Goal: Task Accomplishment & Management: Manage account settings

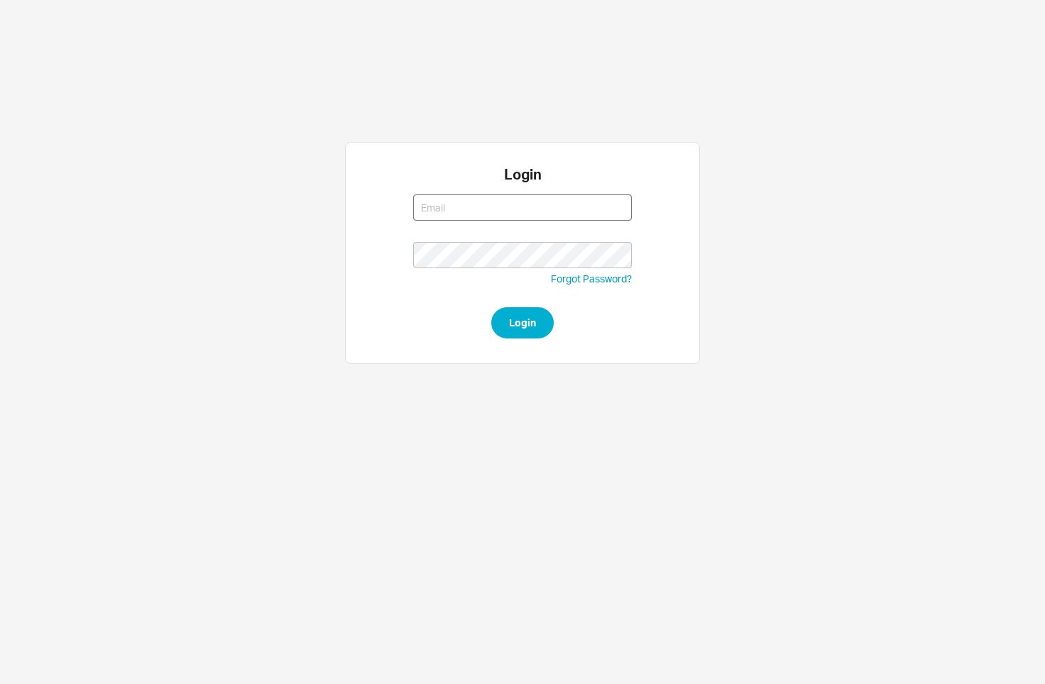
click at [582, 202] on input at bounding box center [522, 207] width 219 height 26
click at [0, 378] on com-1password-button at bounding box center [0, 378] width 0 height 0
type input "yaelm@homeandstone.com"
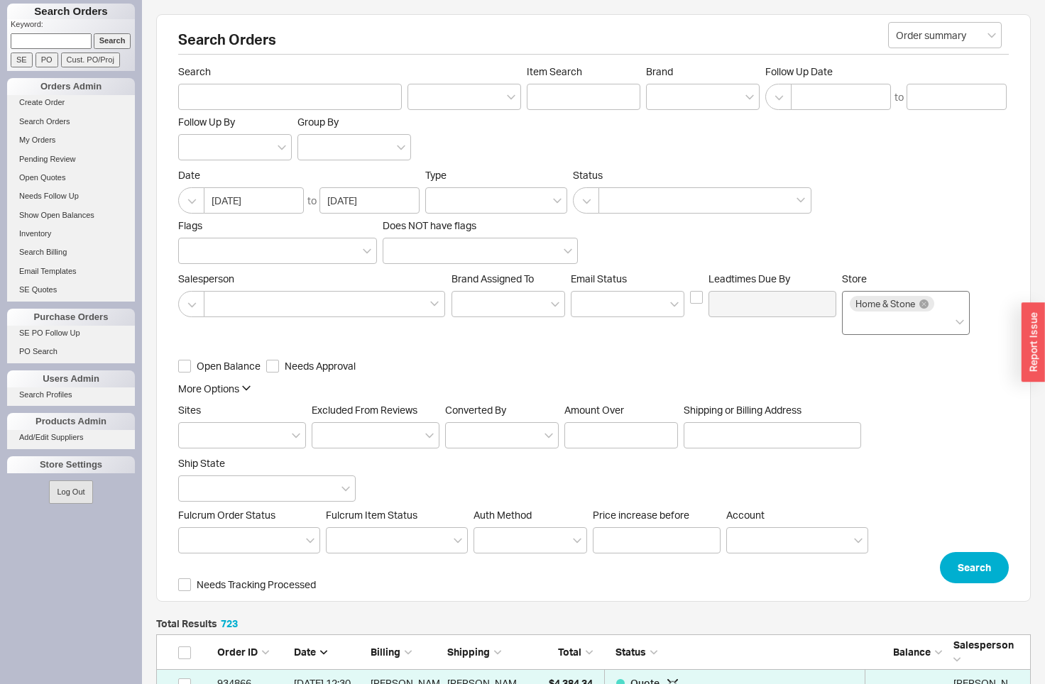
scroll to position [20580, 864]
click at [904, 327] on div "Home & Stone" at bounding box center [906, 313] width 128 height 44
click at [860, 327] on input "Store Home & Stone" at bounding box center [855, 322] width 10 height 16
click at [882, 353] on div "Quality Bath" at bounding box center [906, 352] width 126 height 26
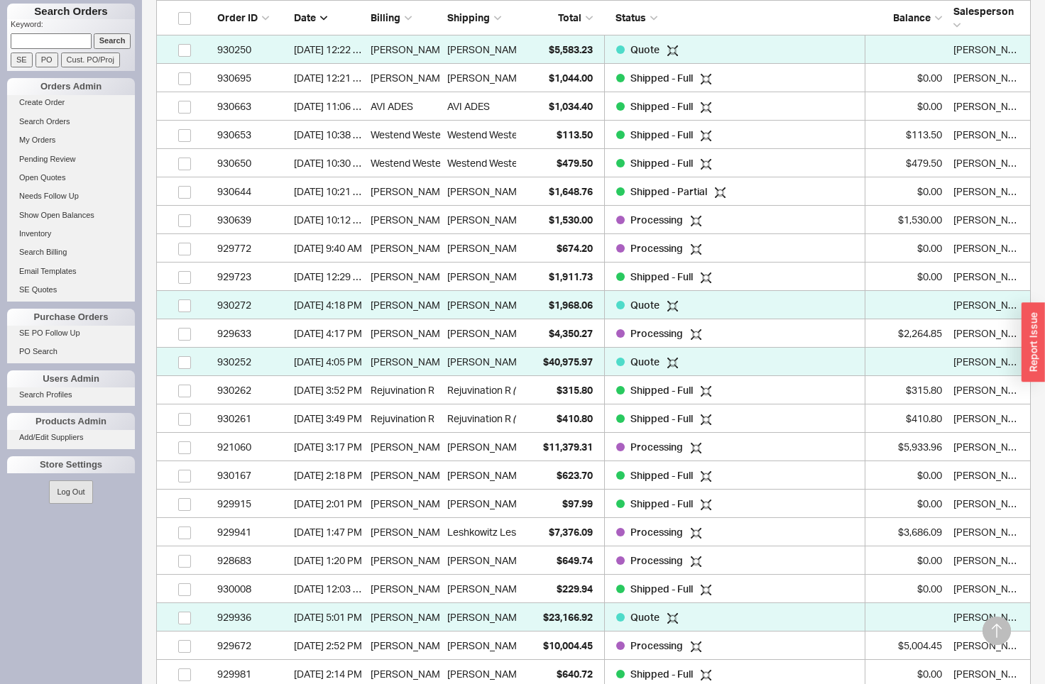
scroll to position [6048, 0]
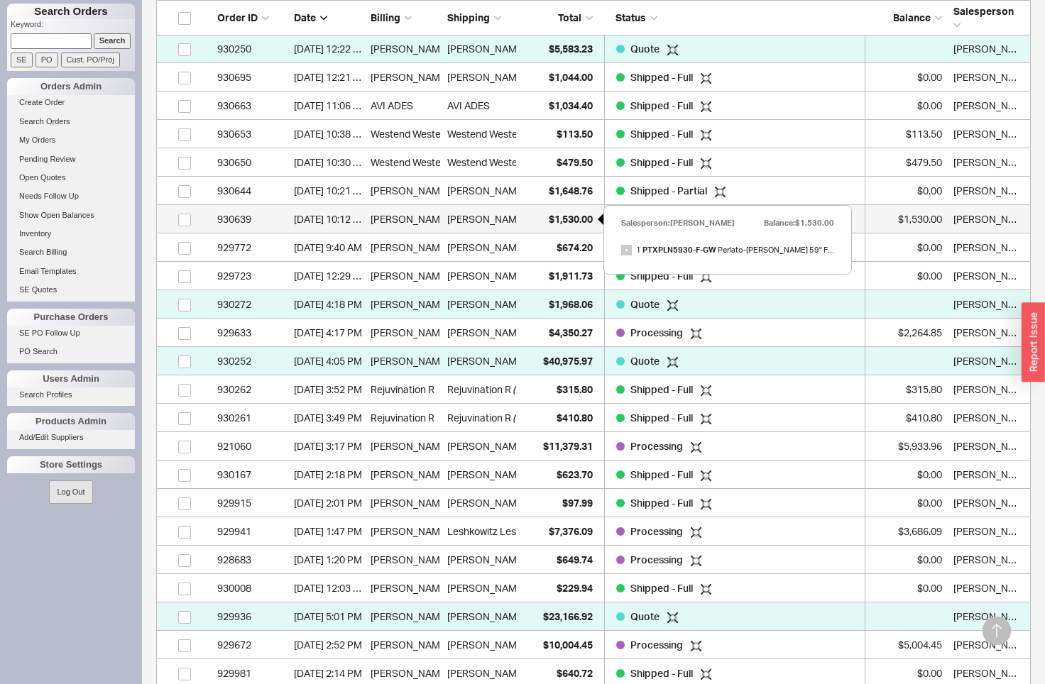
click at [575, 209] on div "$1,530.00" at bounding box center [558, 219] width 70 height 28
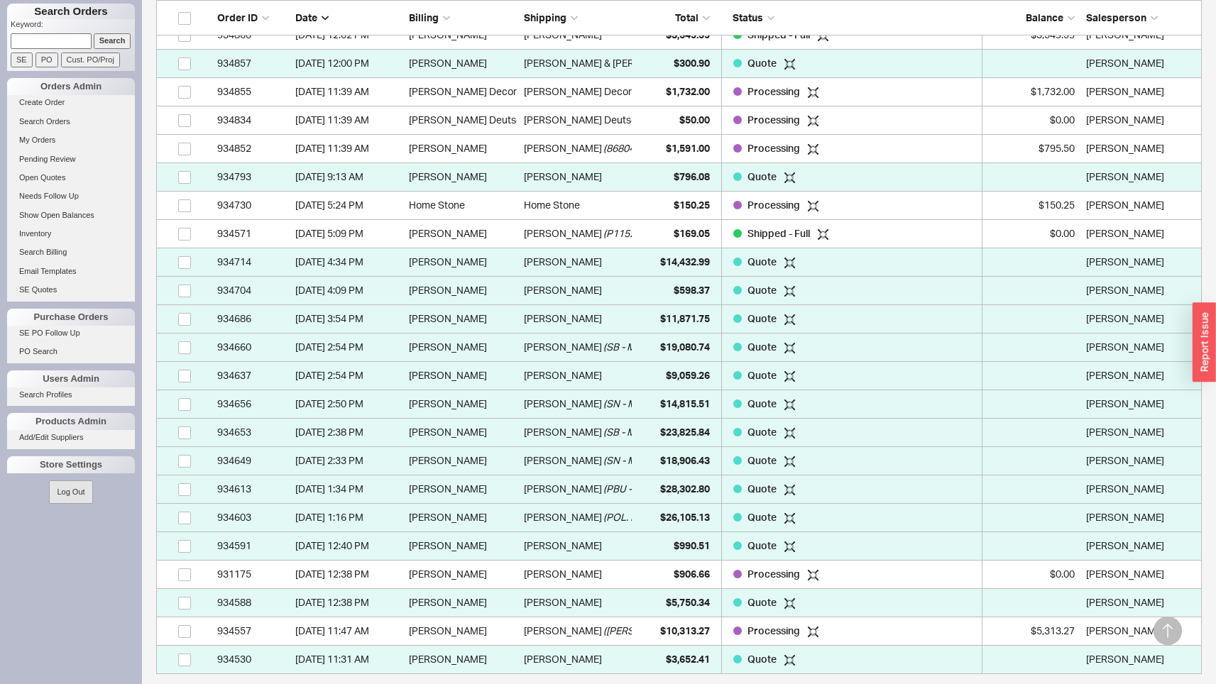
scroll to position [0, 0]
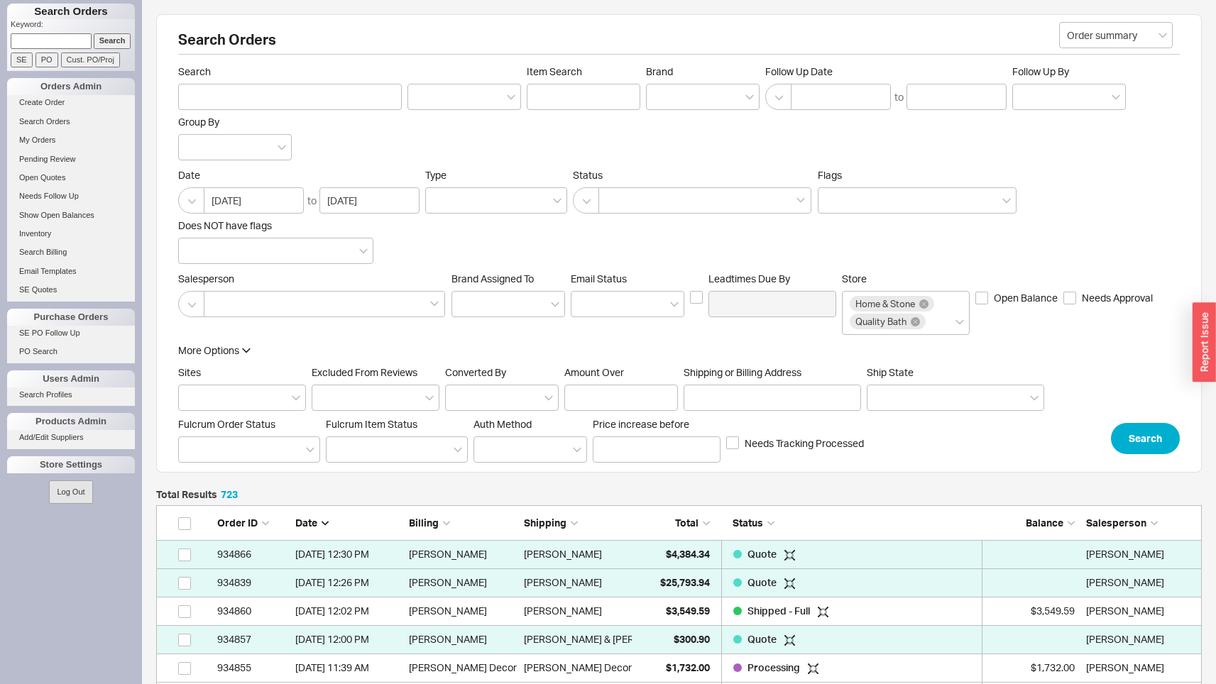
click at [689, 528] on span "Total" at bounding box center [686, 523] width 23 height 12
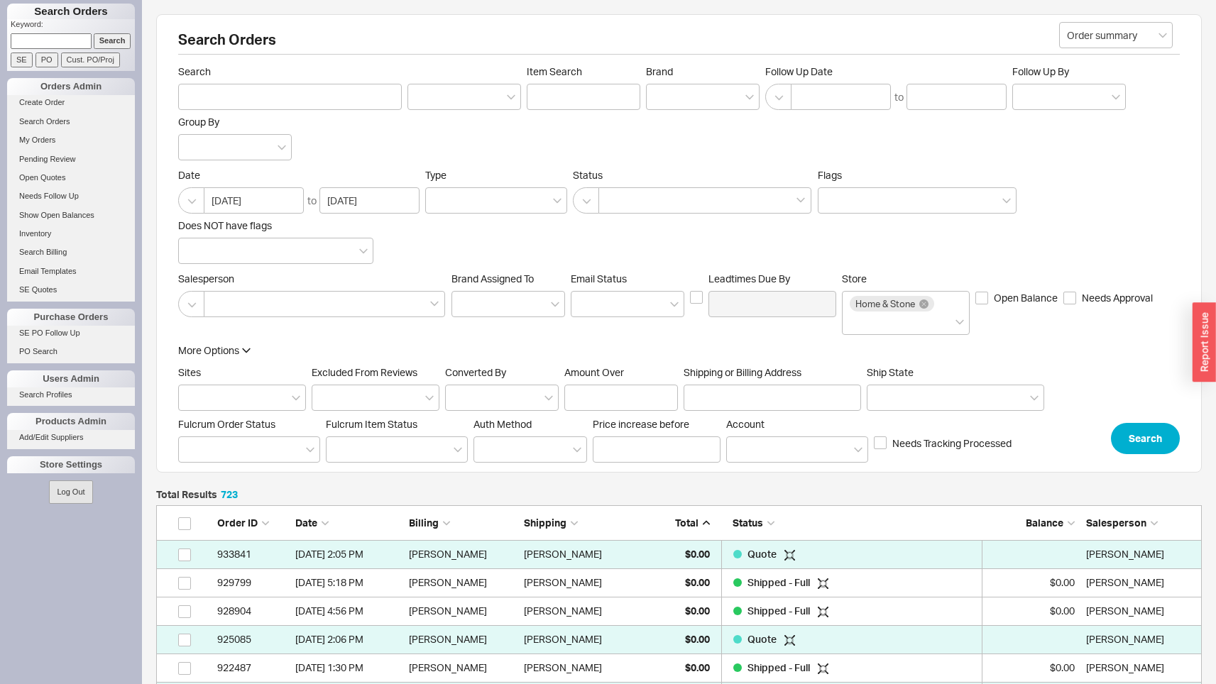
click at [689, 528] on span "Total" at bounding box center [686, 523] width 23 height 12
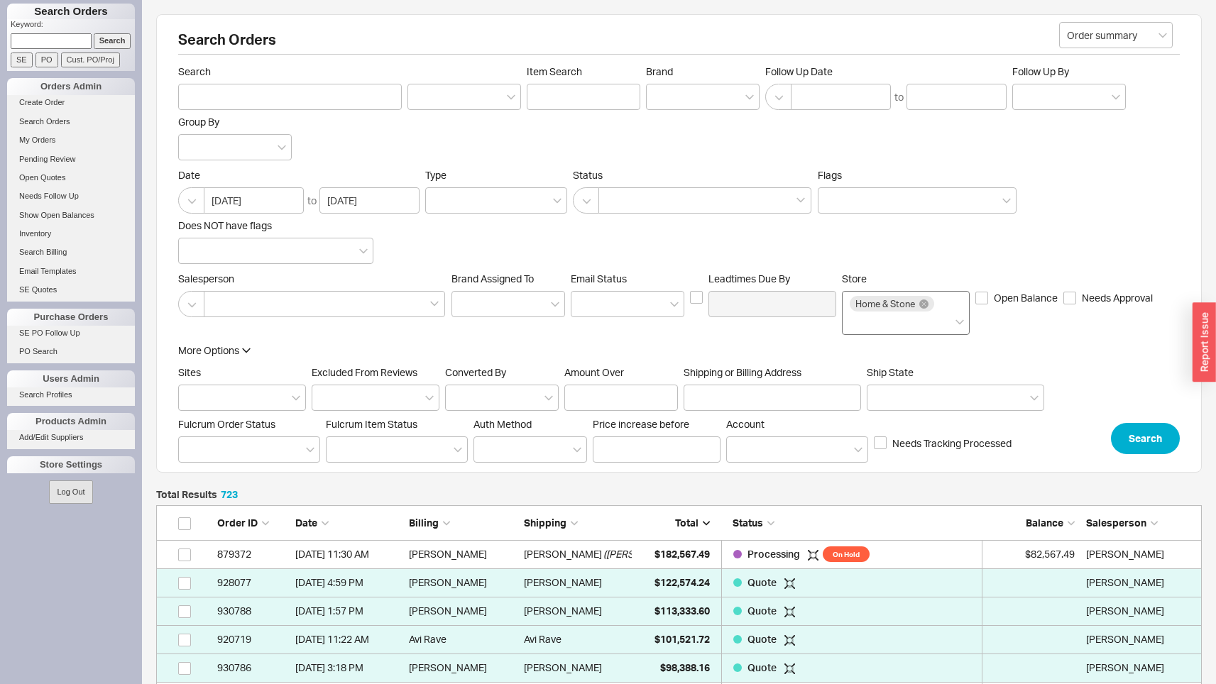
click at [950, 309] on div "Home & Stone" at bounding box center [906, 313] width 128 height 44
click at [860, 314] on input "Store Home & Stone" at bounding box center [855, 322] width 10 height 16
click at [926, 342] on div "Quality Bath" at bounding box center [906, 352] width 126 height 26
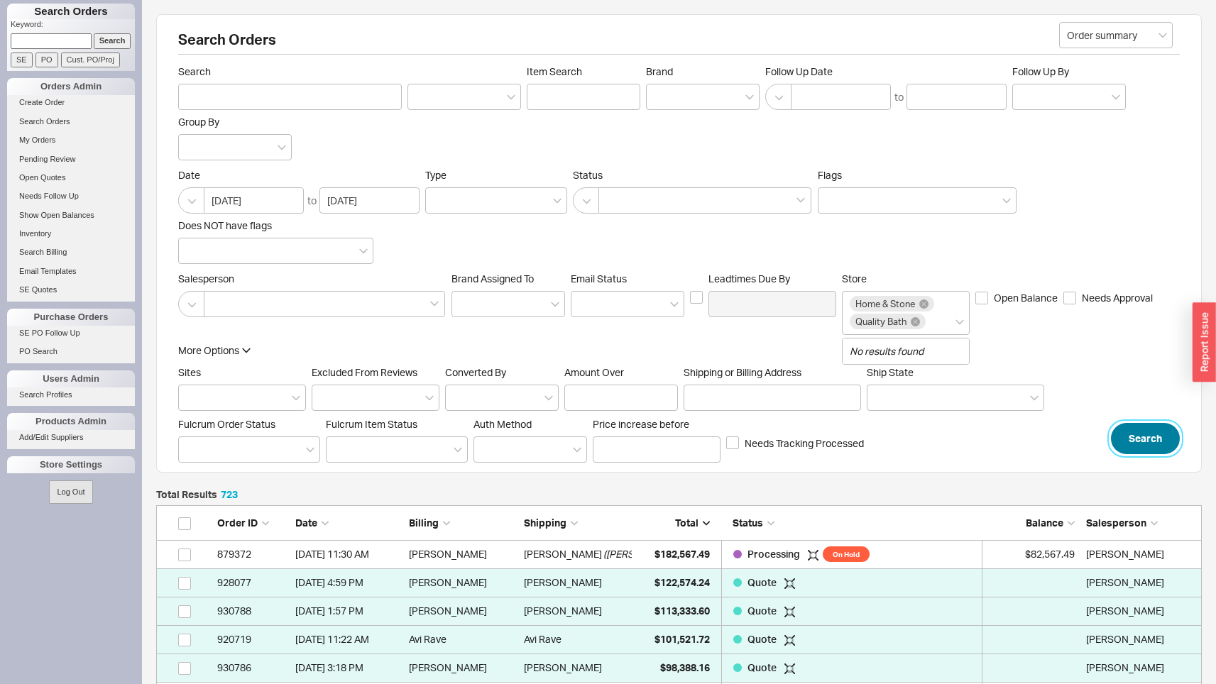
click at [1044, 432] on button "Search" at bounding box center [1145, 438] width 69 height 31
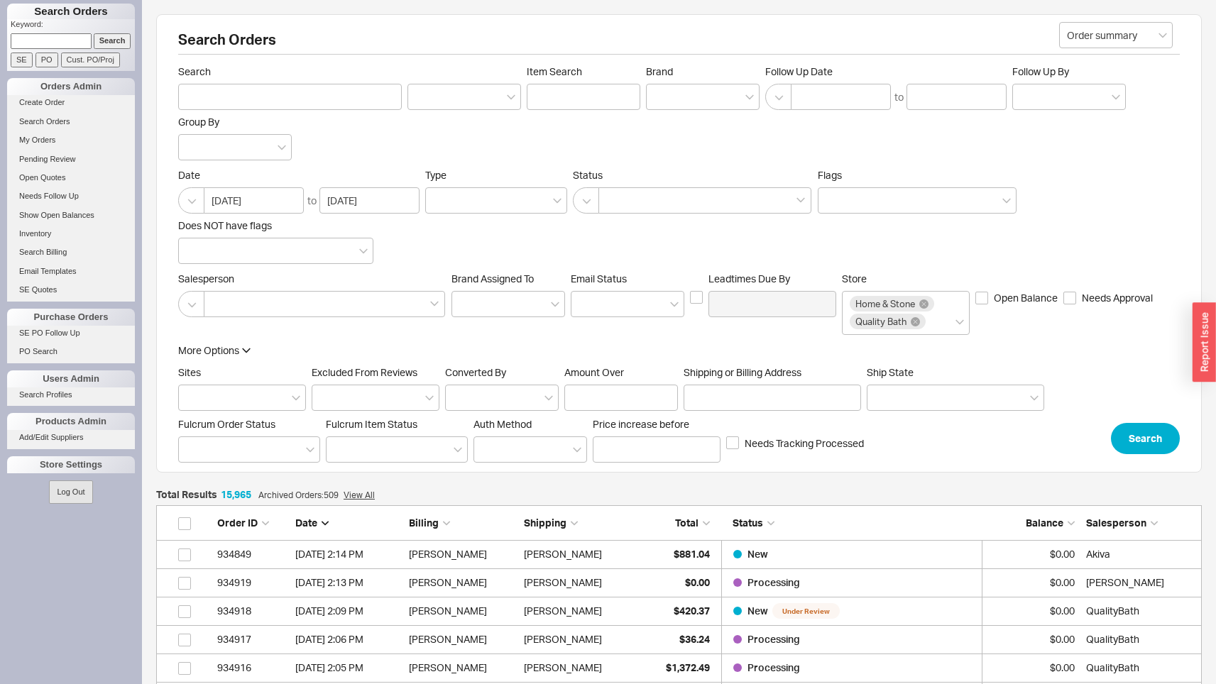
scroll to position [453325, 1035]
click at [681, 522] on span "Total" at bounding box center [686, 523] width 23 height 12
click at [689, 522] on span "Total" at bounding box center [686, 523] width 23 height 12
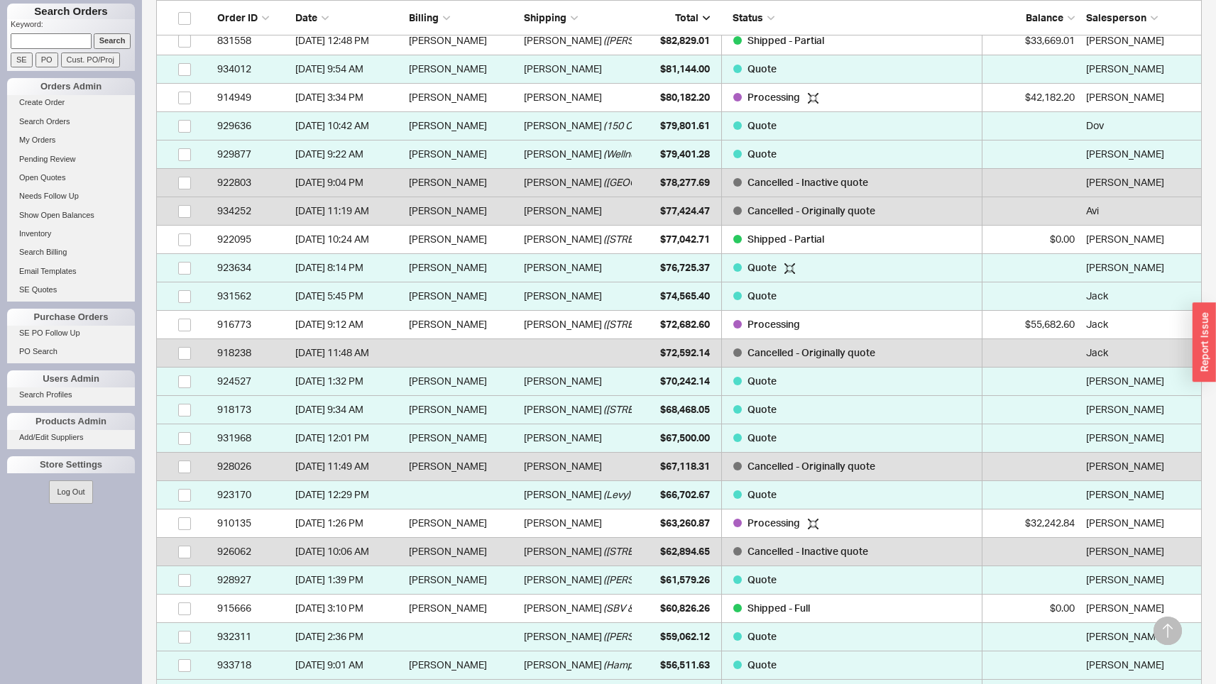
scroll to position [1752, 0]
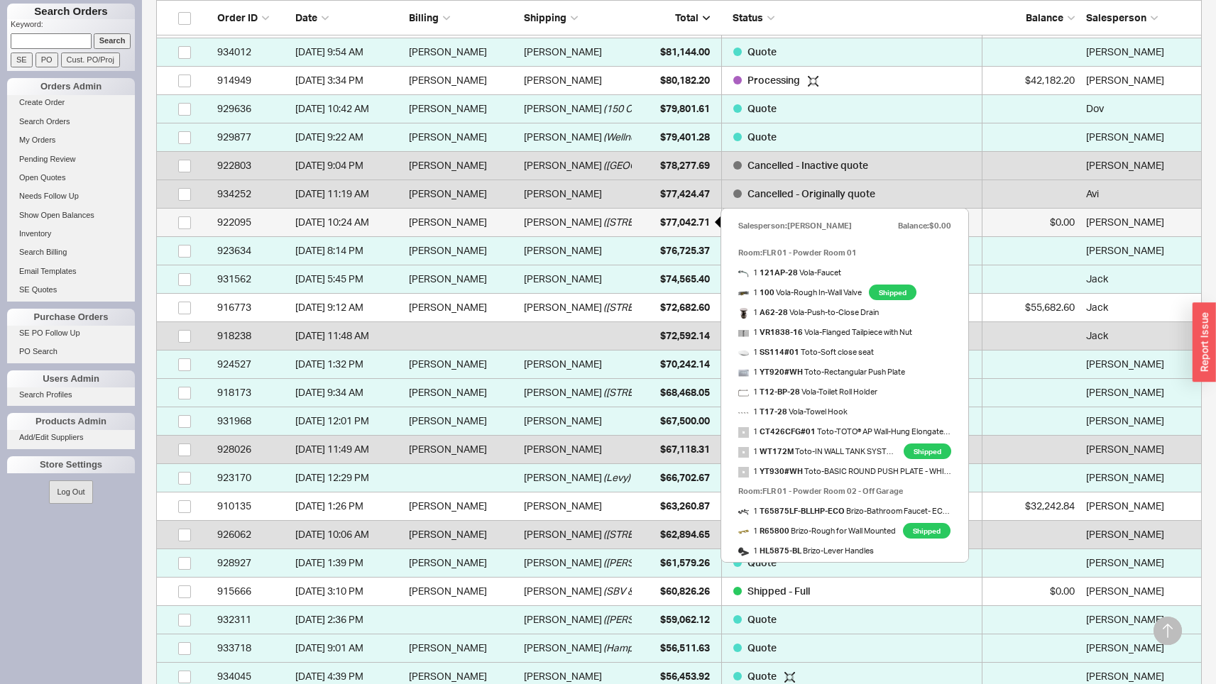
click at [690, 224] on span "$77,042.71" at bounding box center [685, 222] width 50 height 12
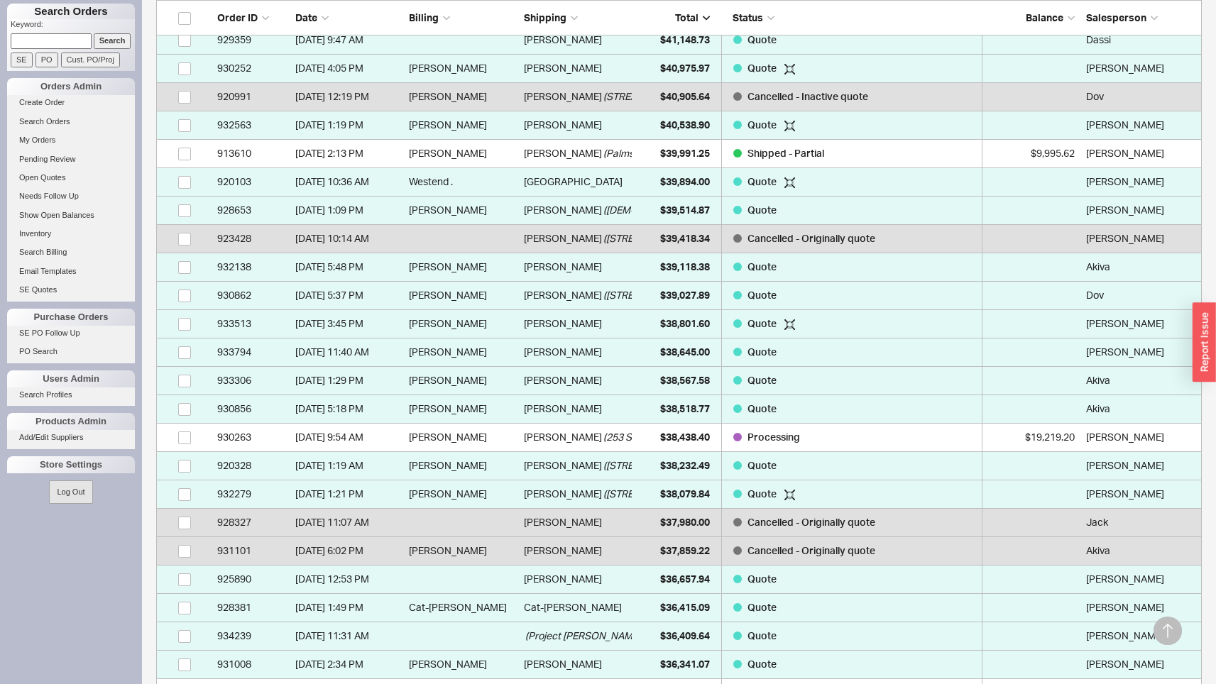
scroll to position [3411, 0]
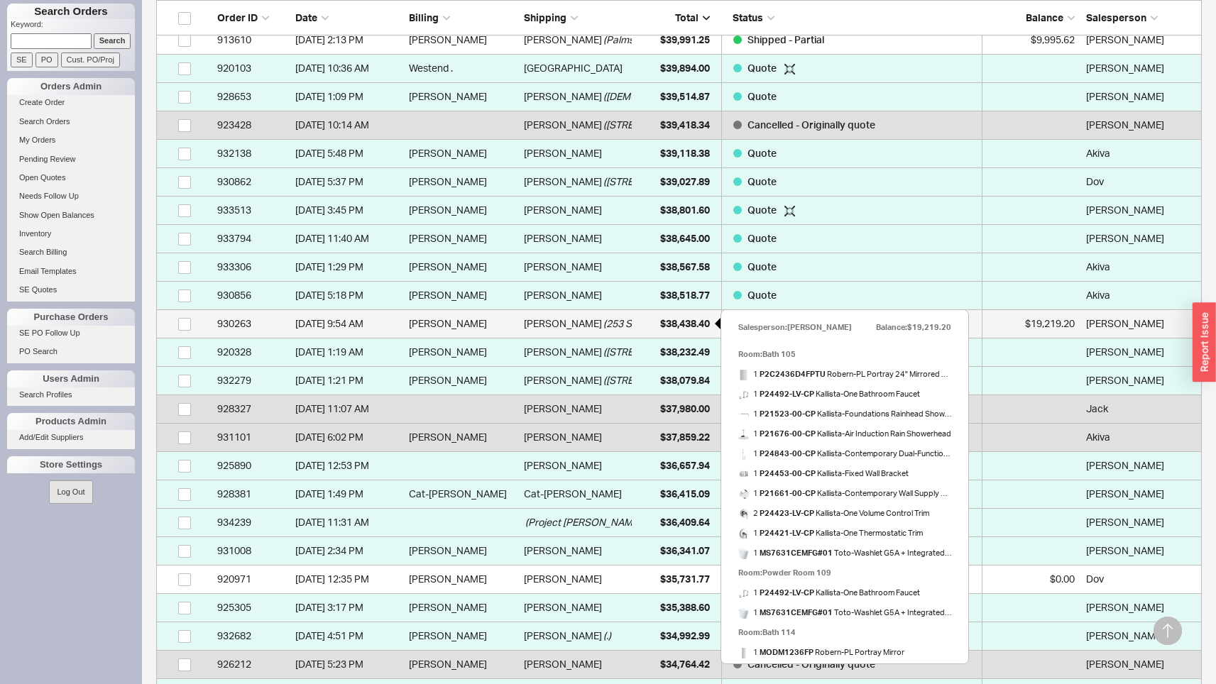
click at [670, 325] on span "$38,438.40" at bounding box center [685, 323] width 50 height 12
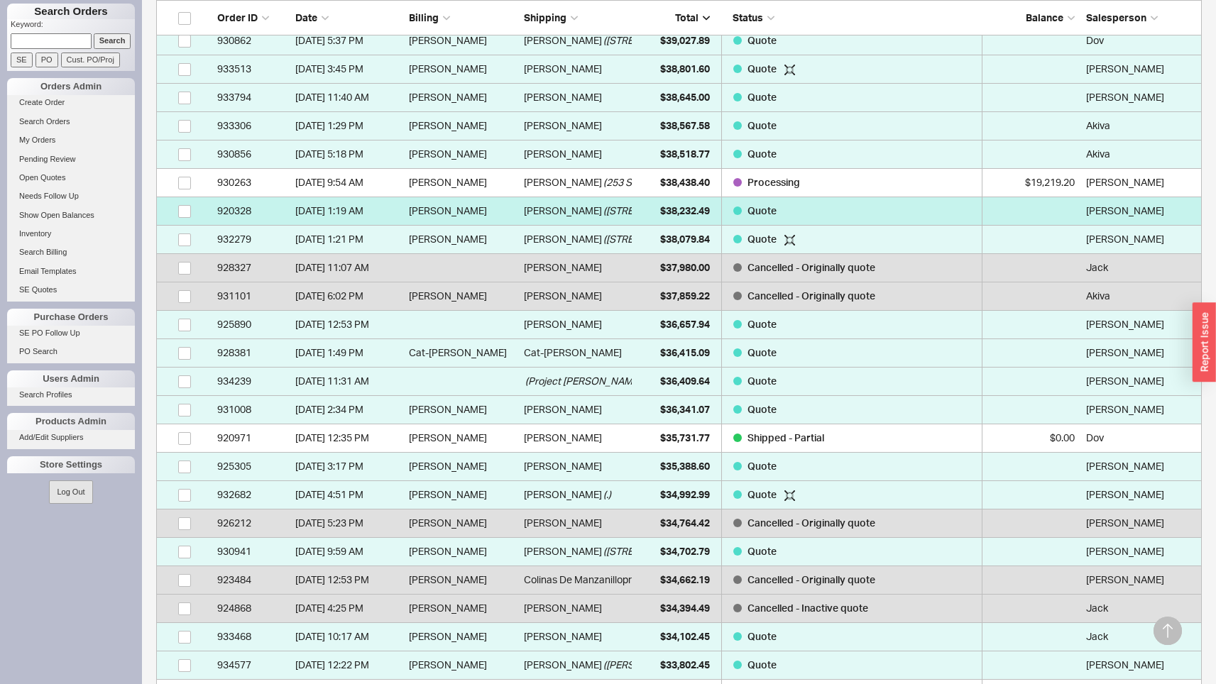
scroll to position [3557, 0]
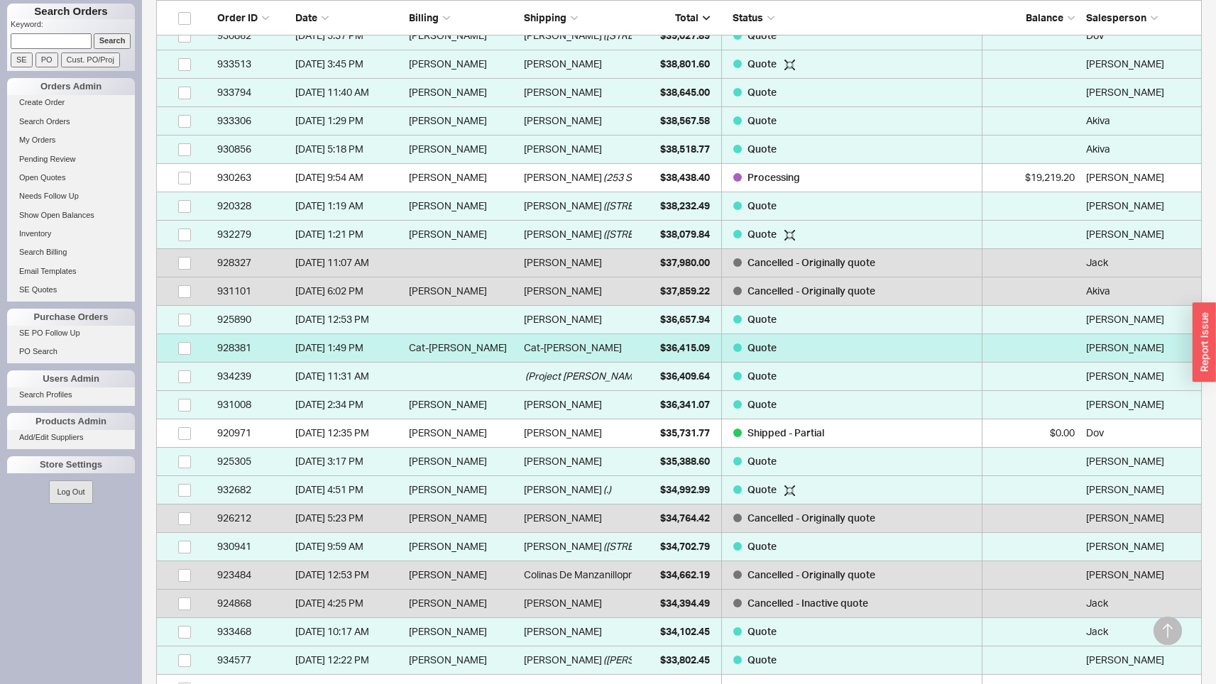
click at [680, 348] on span "$36,415.09" at bounding box center [685, 347] width 50 height 12
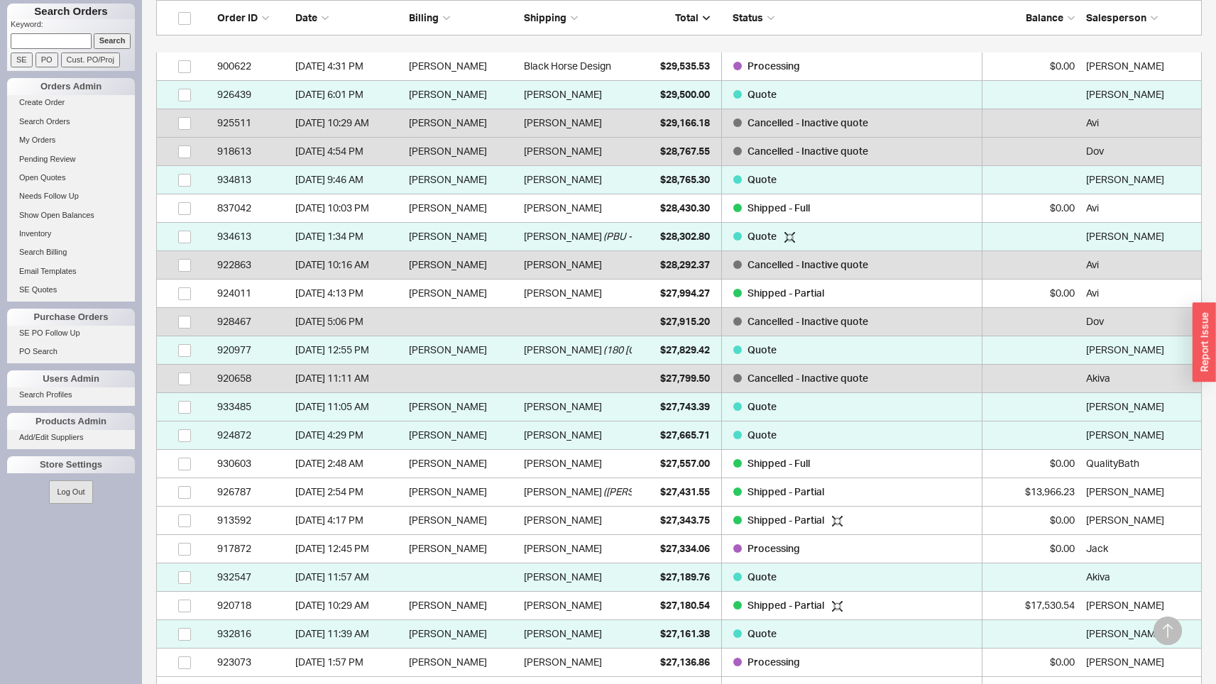
scroll to position [5053, 0]
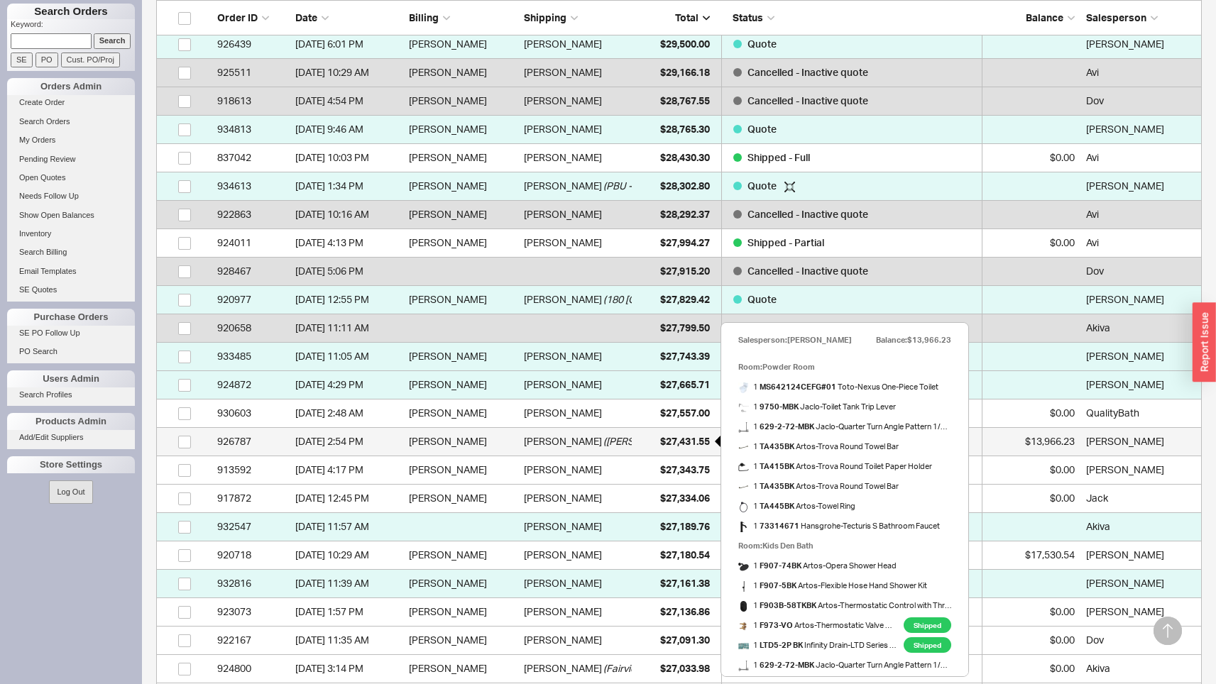
click at [686, 439] on span "$27,431.55" at bounding box center [685, 441] width 50 height 12
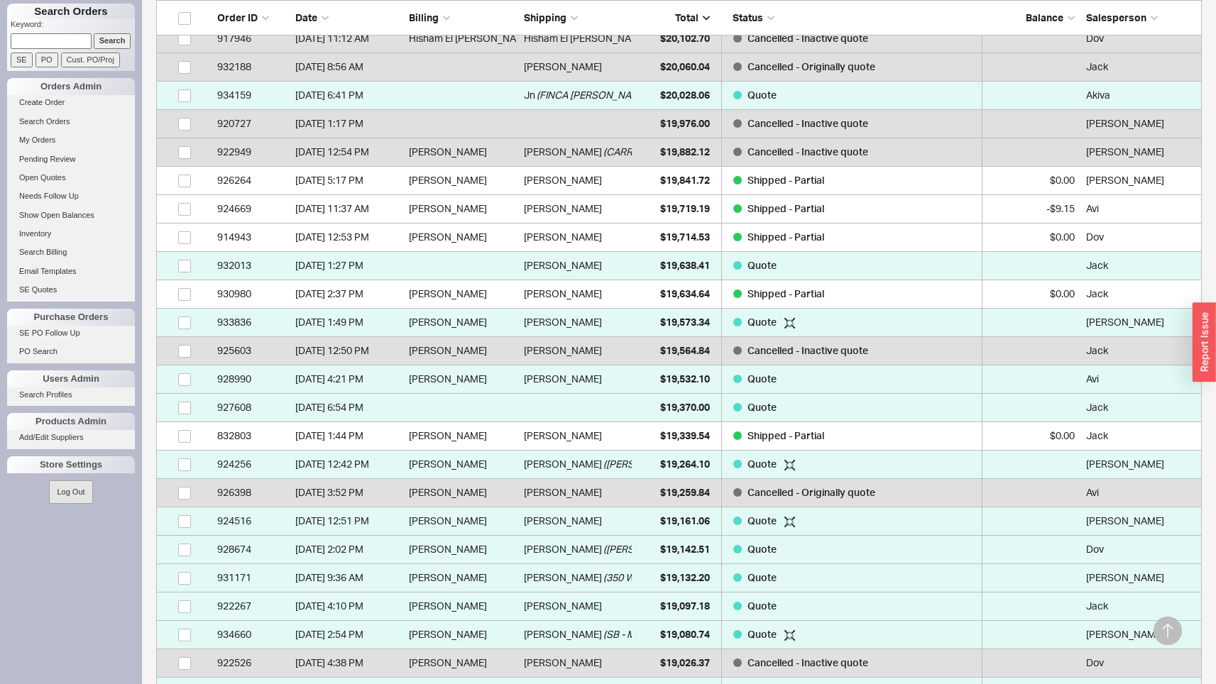
scroll to position [8248, 0]
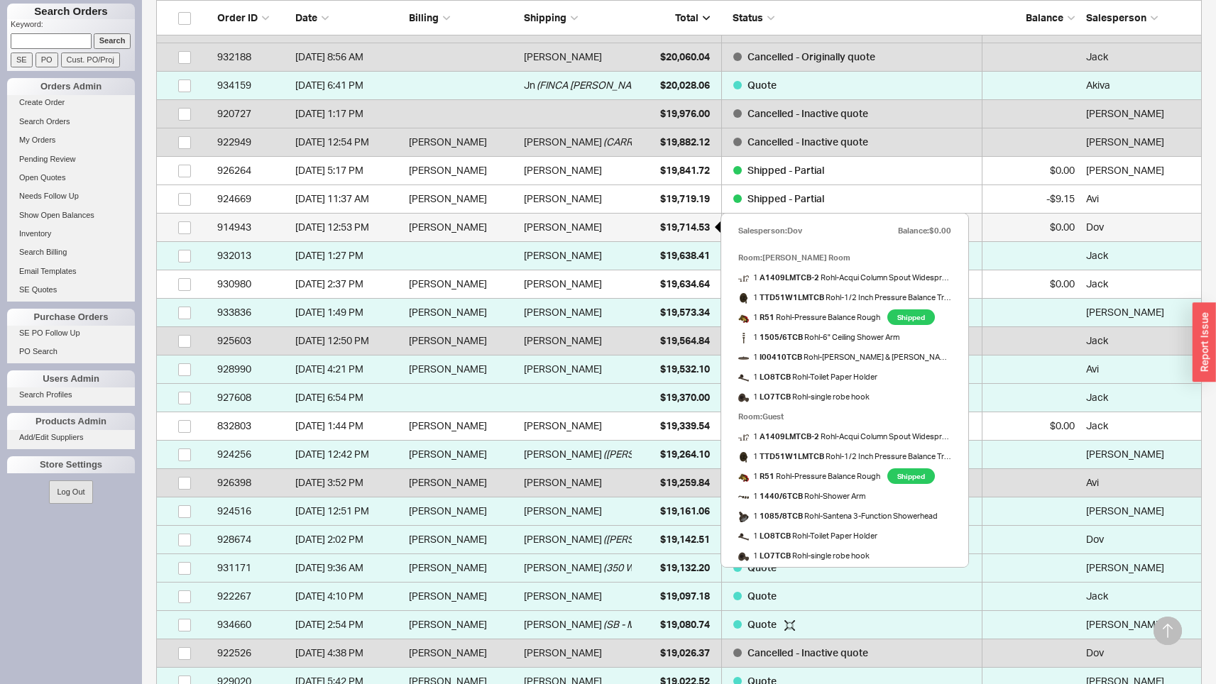
click at [671, 216] on div "$19,714.53" at bounding box center [674, 227] width 71 height 28
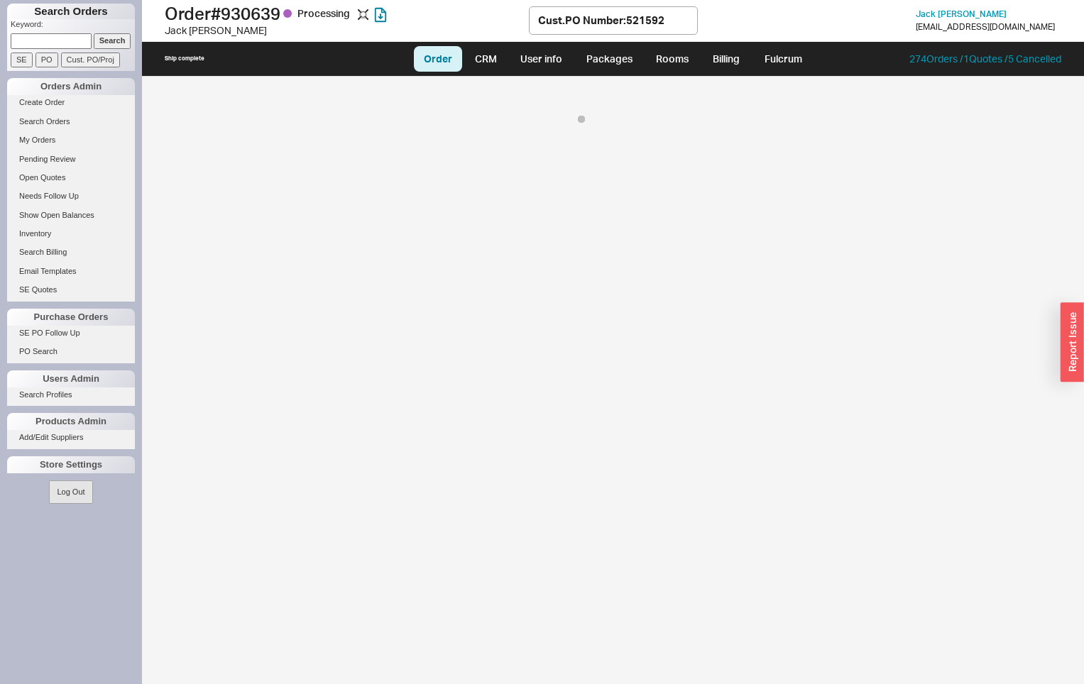
select select "LOW"
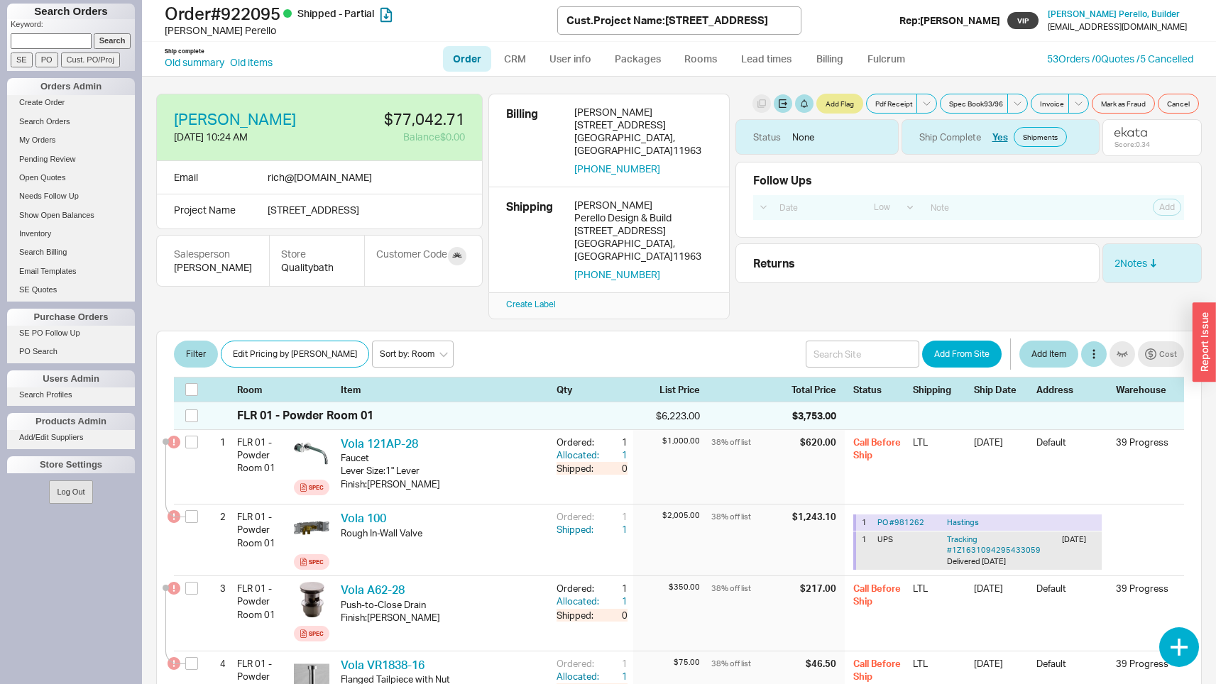
select select "LOW"
click at [209, 60] on link "Old summary" at bounding box center [195, 62] width 60 height 14
select select "*"
select select "LOW"
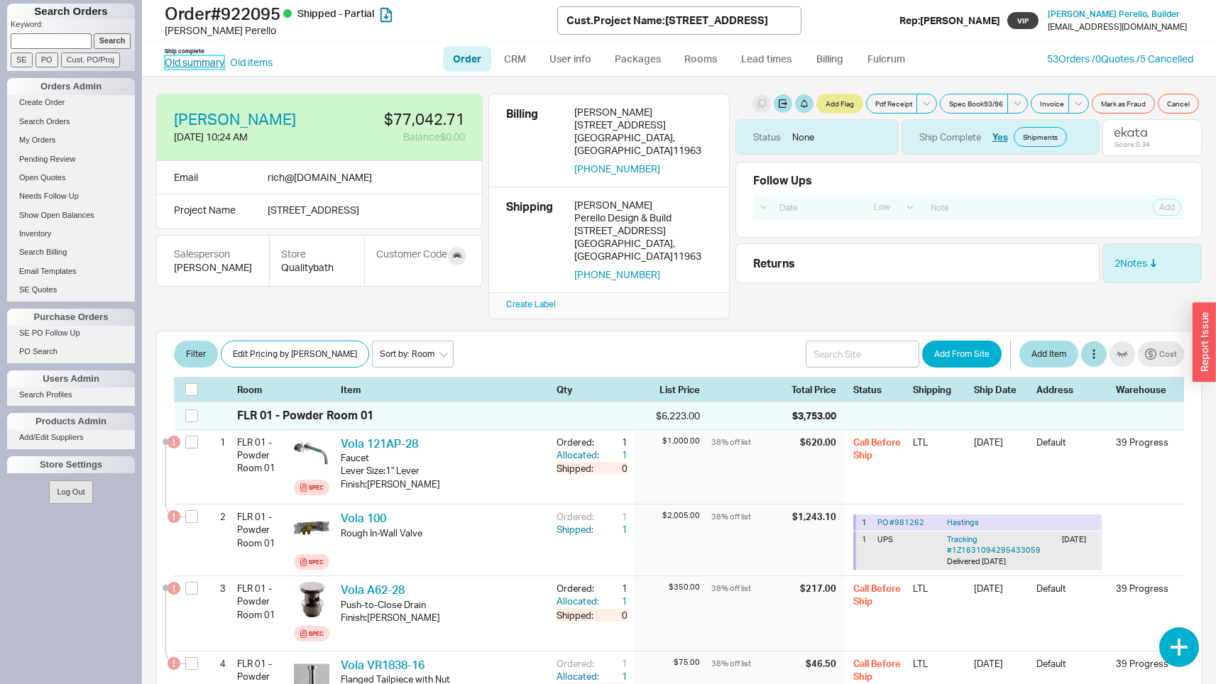
select select "3"
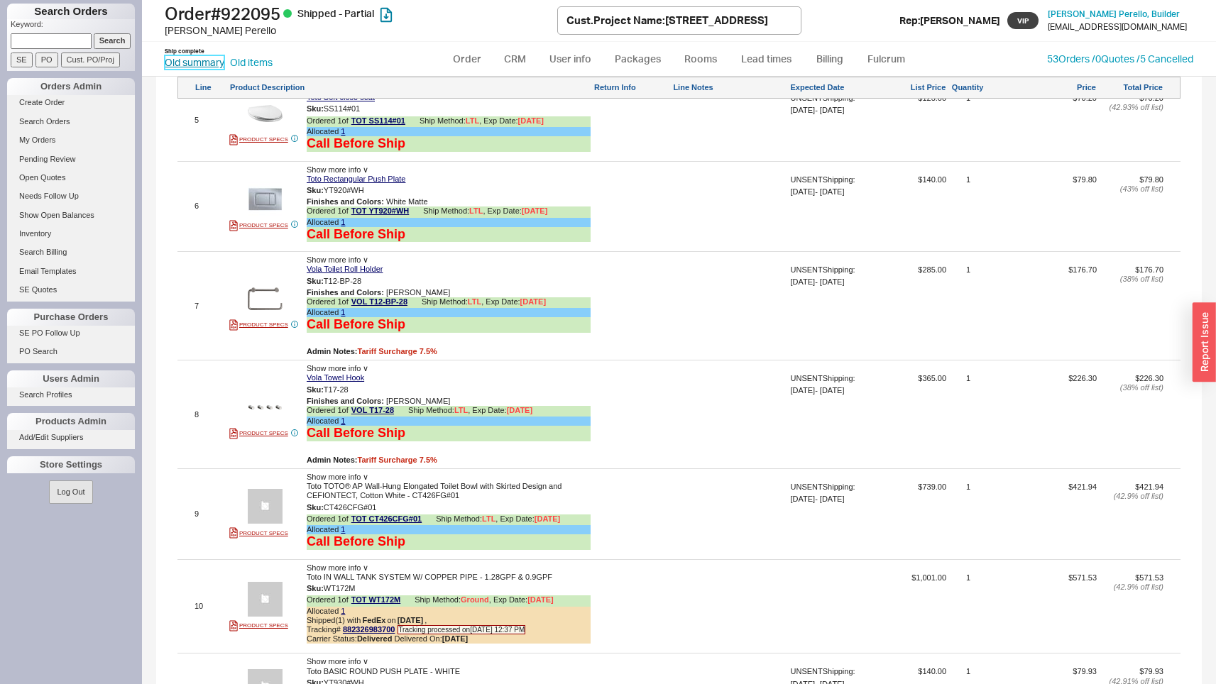
scroll to position [1843, 0]
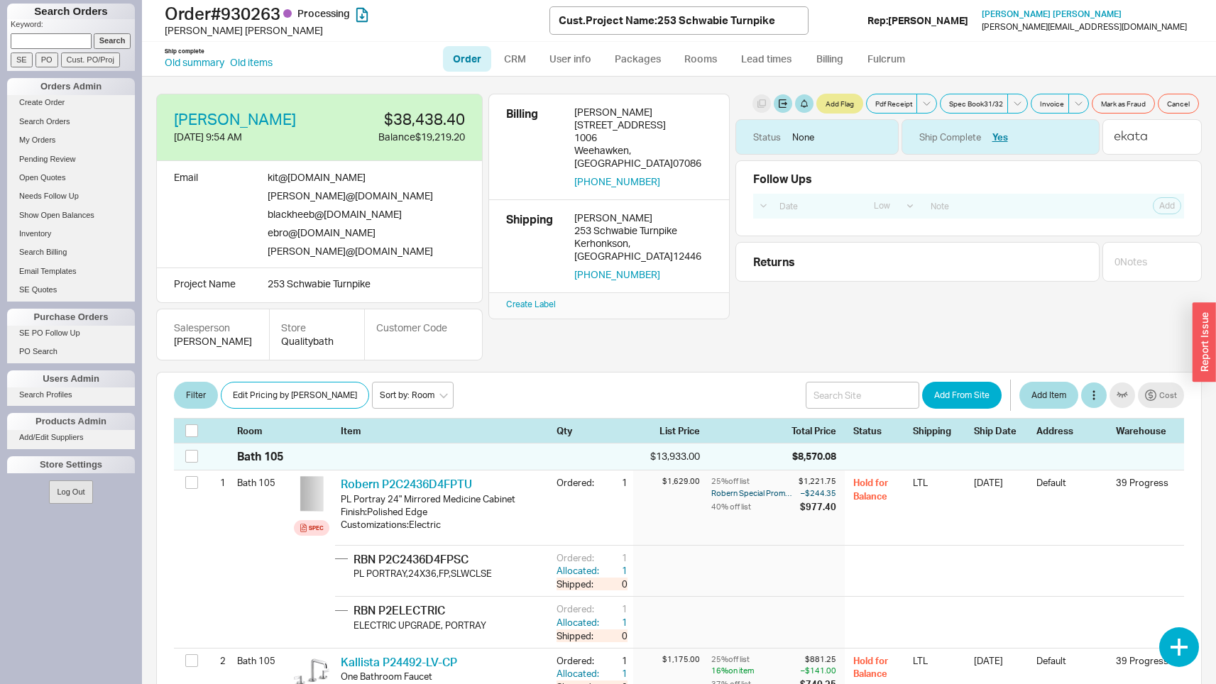
select select "LOW"
click at [177, 64] on link "Old summary" at bounding box center [195, 62] width 60 height 14
select select "*"
select select "LOW"
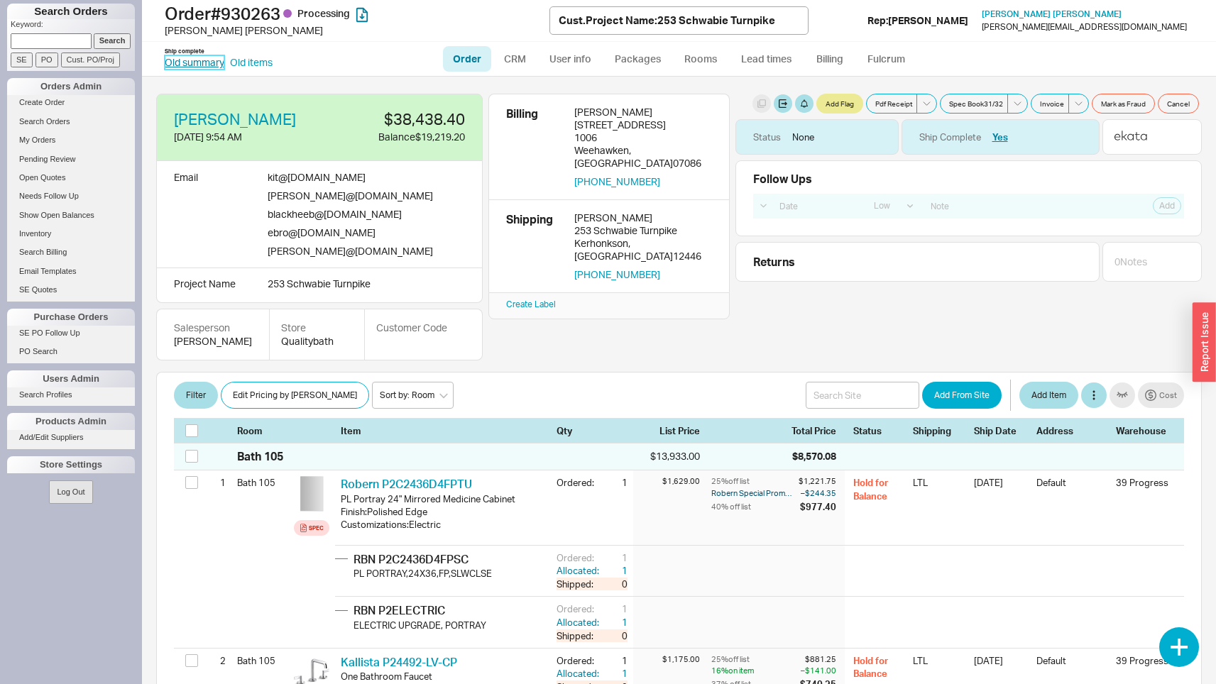
select select "3"
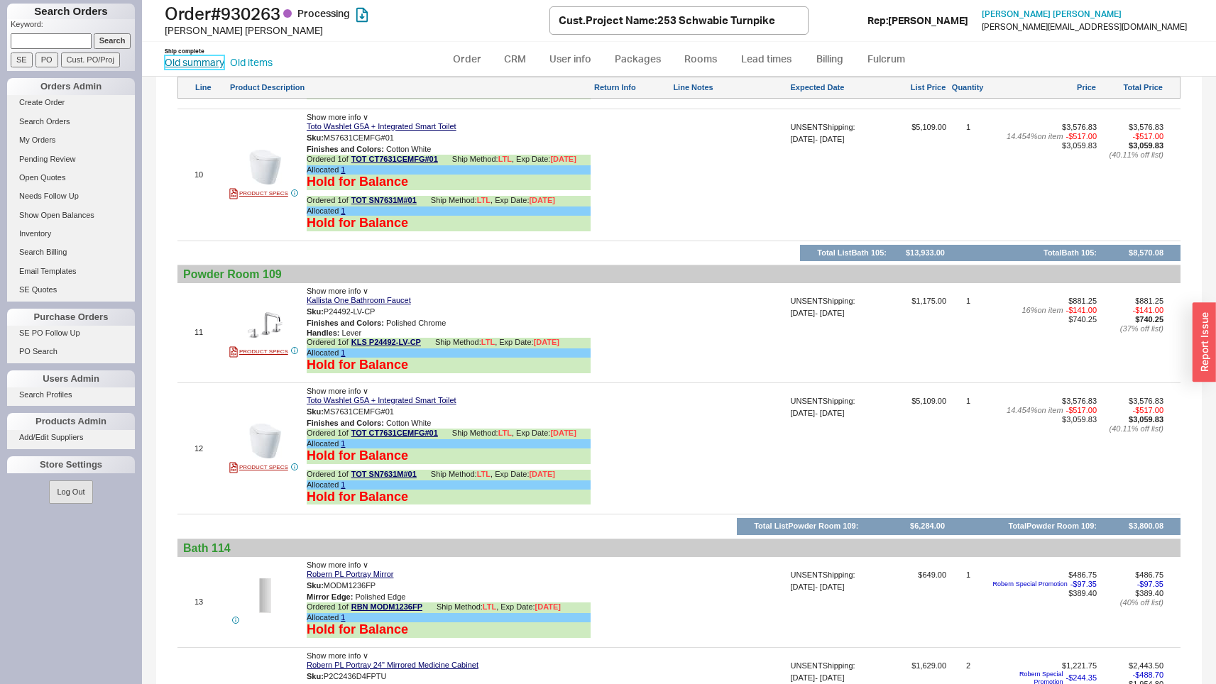
scroll to position [1738, 0]
click at [471, 51] on link "Order" at bounding box center [467, 59] width 48 height 26
select select "LOW"
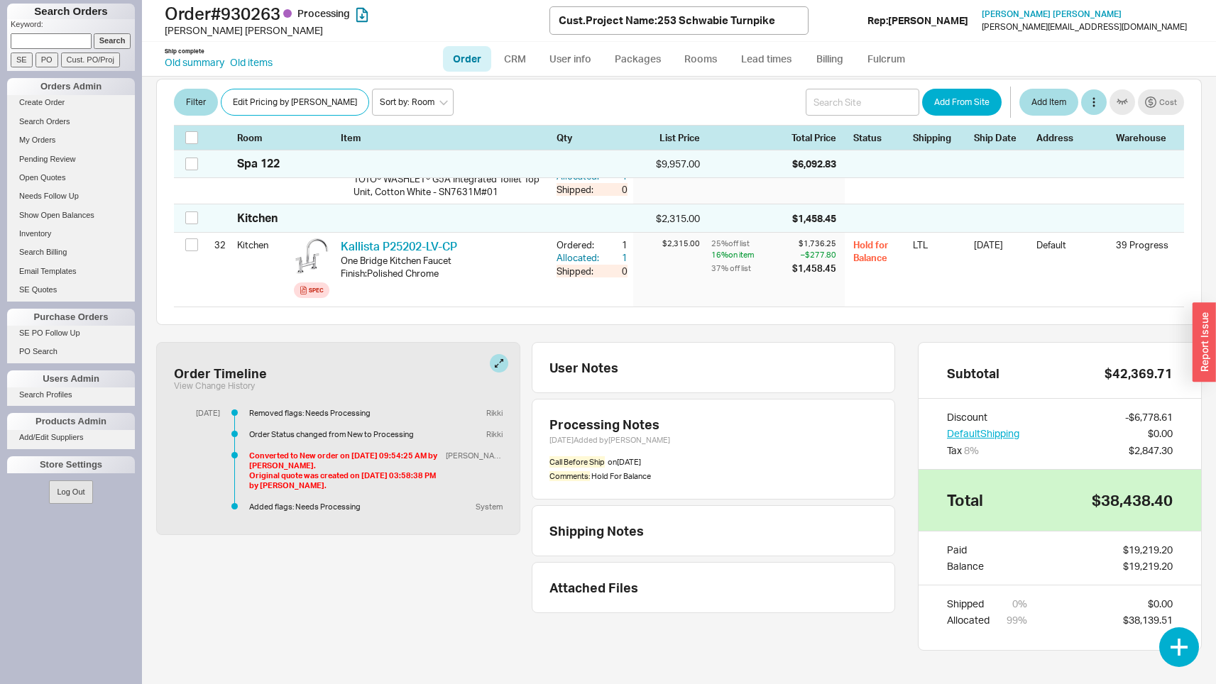
scroll to position [3371, 0]
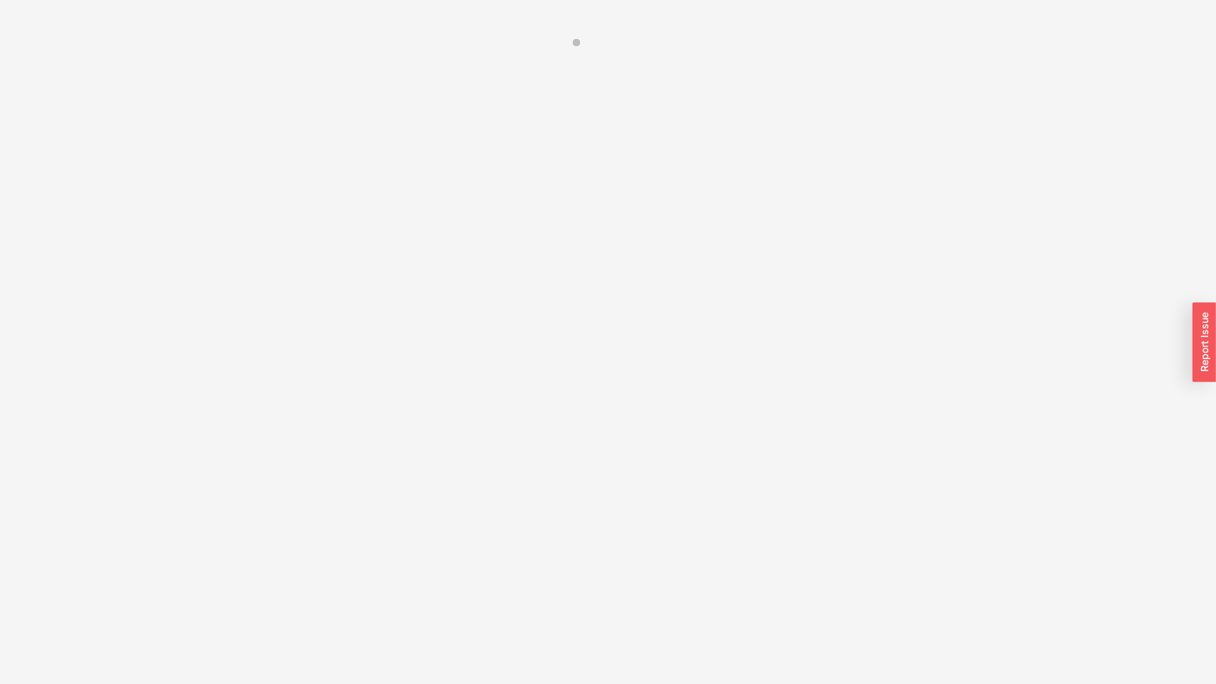
select select "*"
select select "LOW"
select select "3"
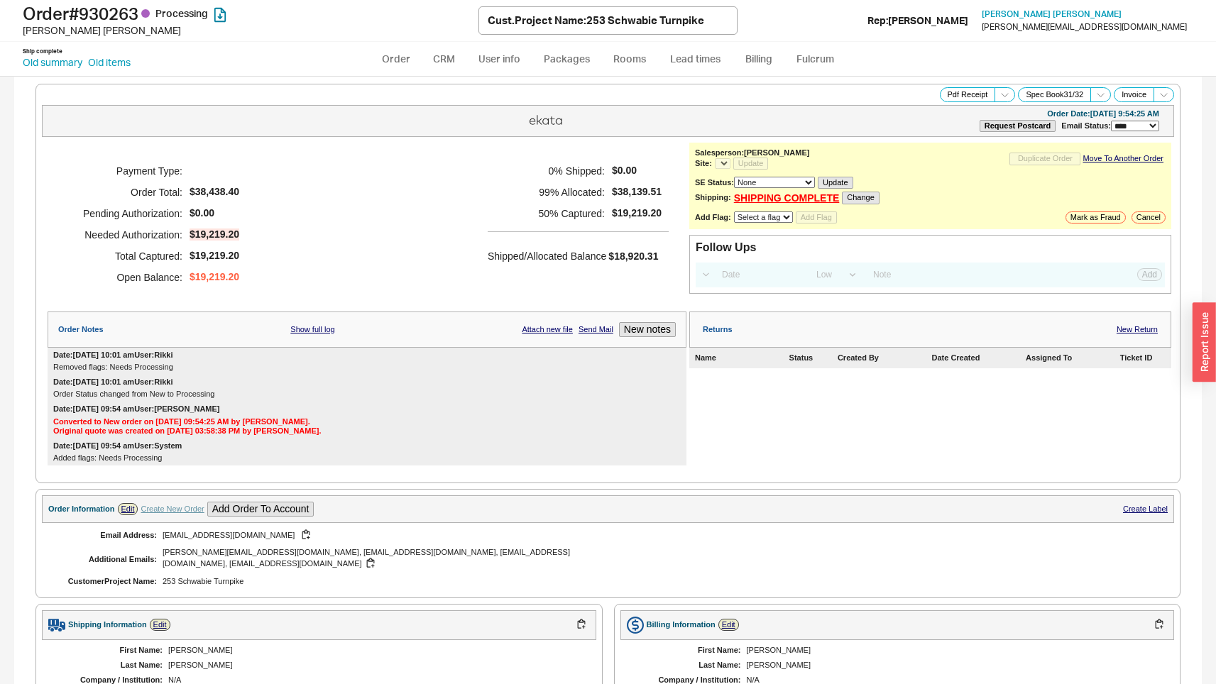
select select "*"
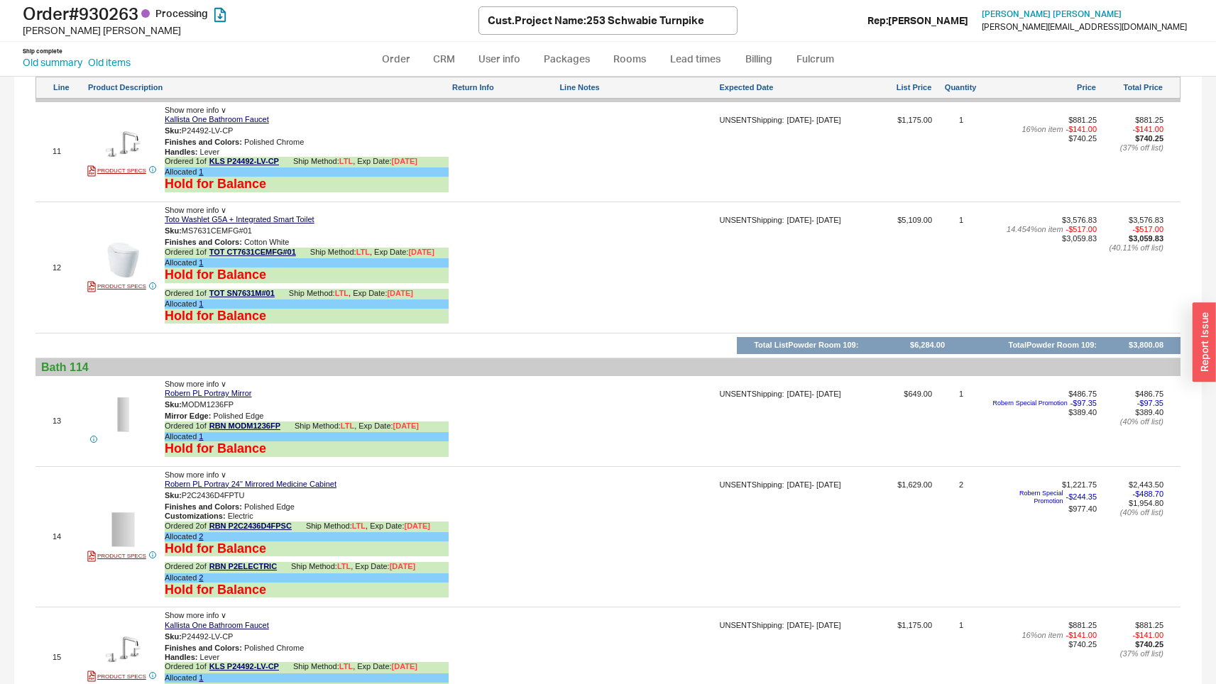
scroll to position [1920, 0]
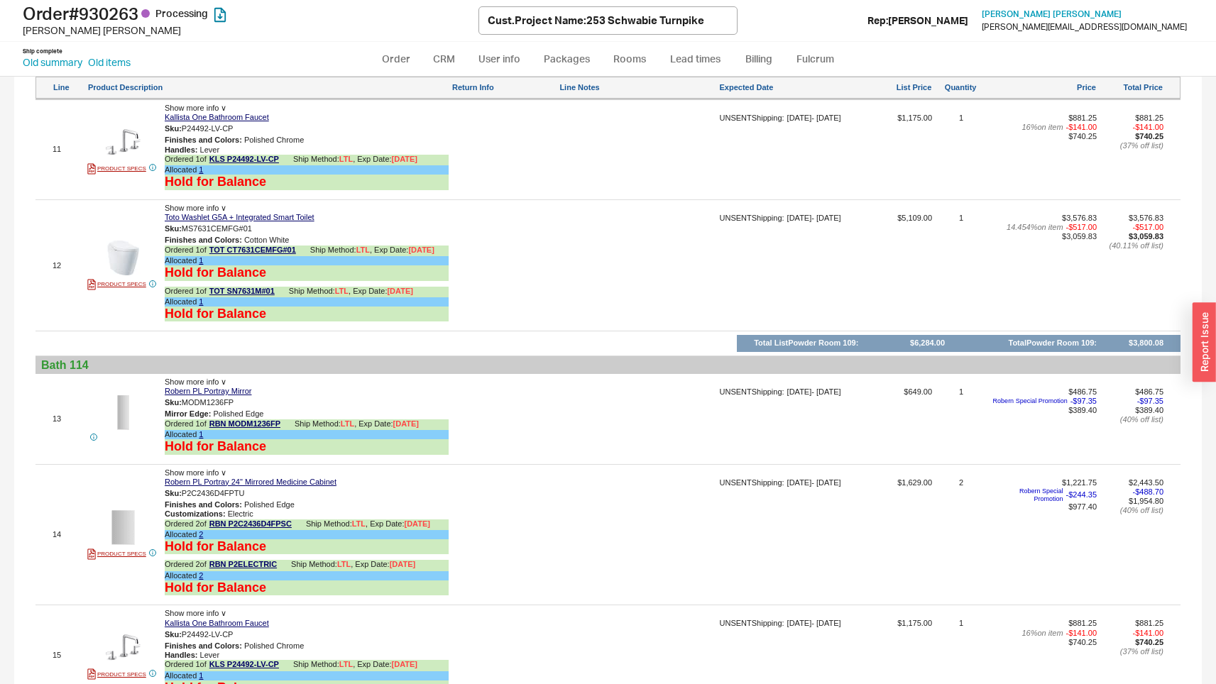
click at [755, 275] on div "UNSENT Shipping: [DATE] - [DATE]" at bounding box center [785, 271] width 131 height 114
click at [676, 218] on div at bounding box center [638, 271] width 158 height 114
click at [749, 214] on div "UNSENT Shipping:" at bounding box center [752, 218] width 65 height 9
click at [679, 204] on div "12 PRODUCT SPECS Show more info ∨ Toto Washlet G5A + Integrated Smart Toilet Sk…" at bounding box center [607, 266] width 1145 height 124
click at [577, 104] on div "11 PRODUCT SPECS Show more info ∨ Kallista One Bathroom Faucet Sku: P24492-LV-C…" at bounding box center [607, 150] width 1145 height 92
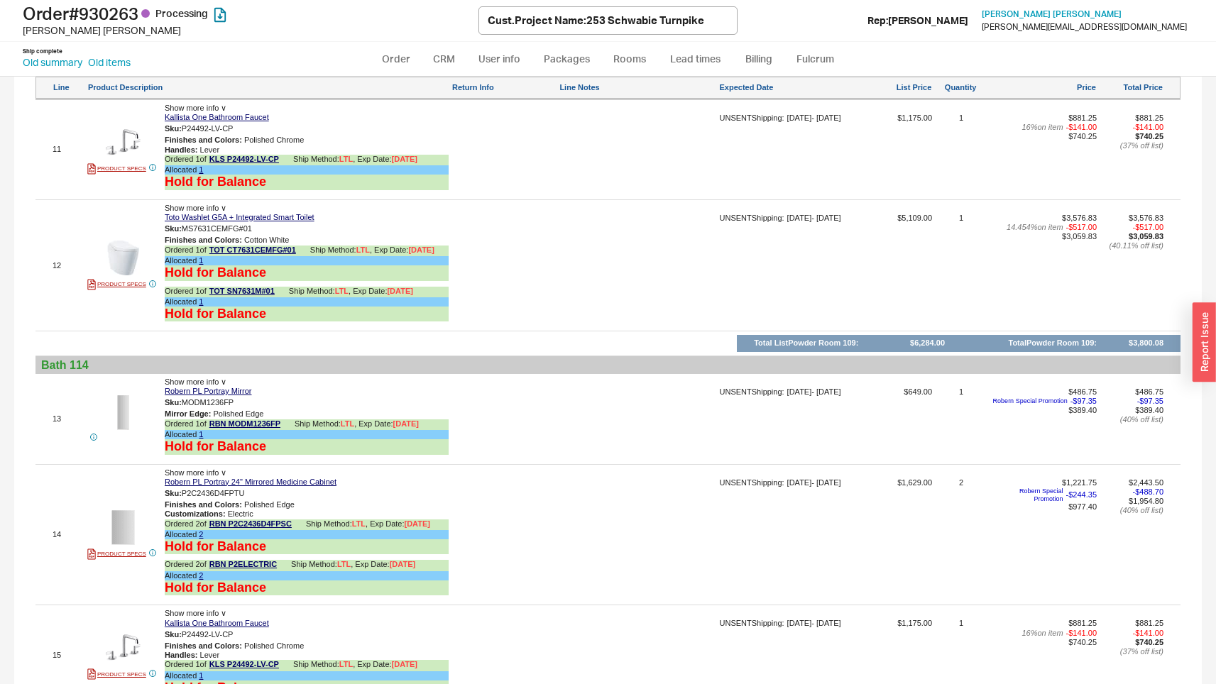
click at [576, 114] on div at bounding box center [638, 155] width 158 height 82
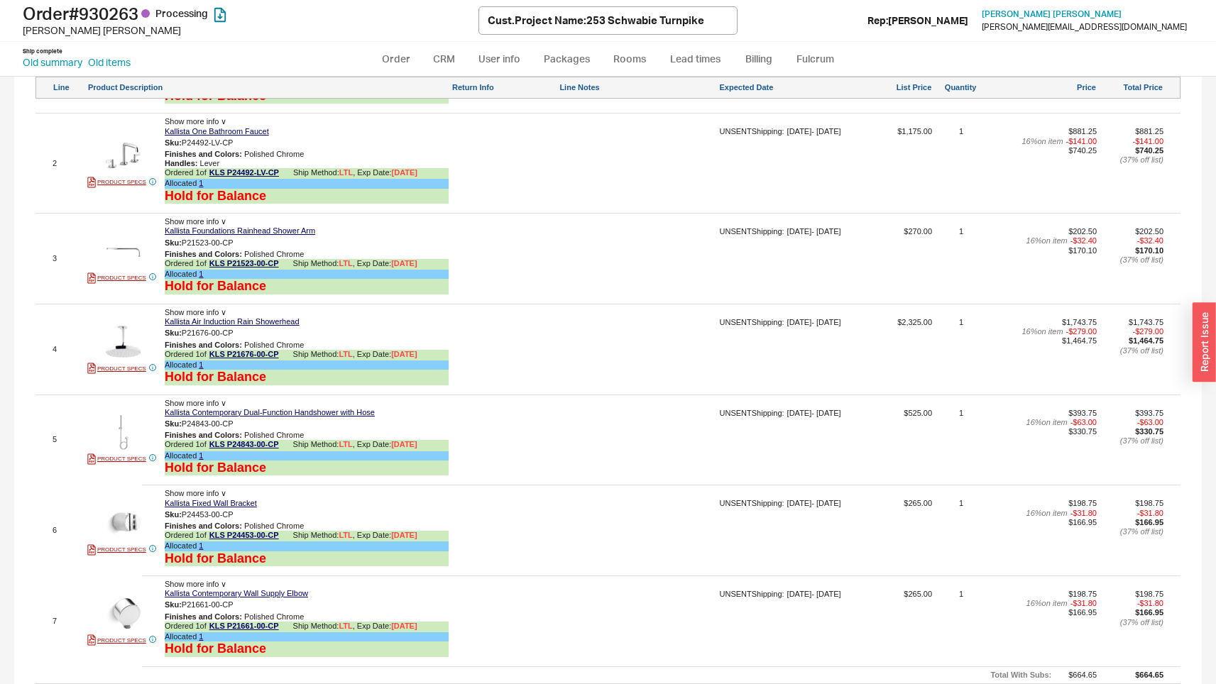
scroll to position [923, 0]
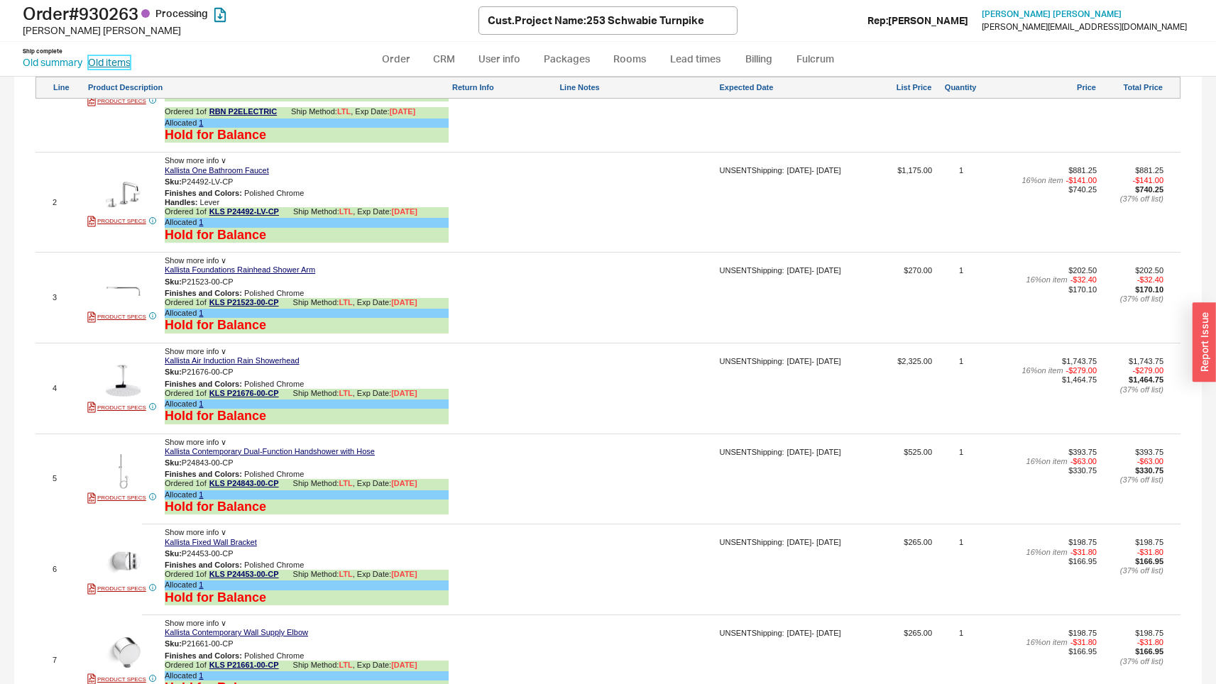
click at [115, 69] on link "Old items" at bounding box center [109, 62] width 43 height 14
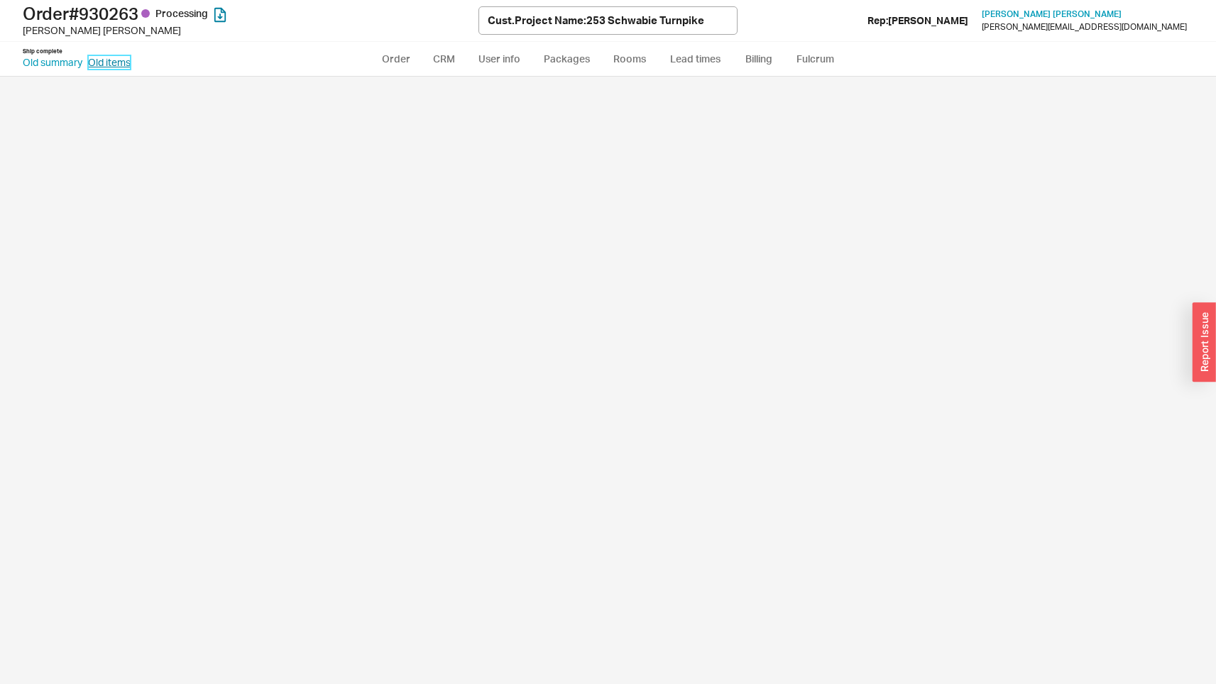
select select "3"
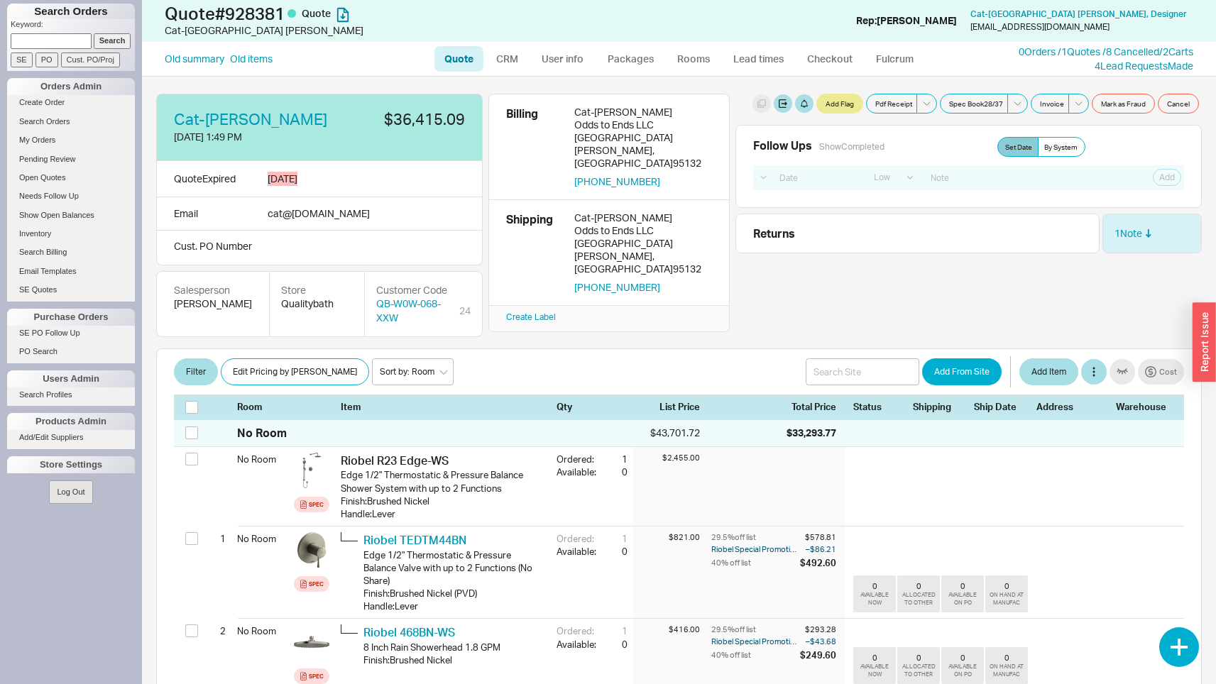
select select "LOW"
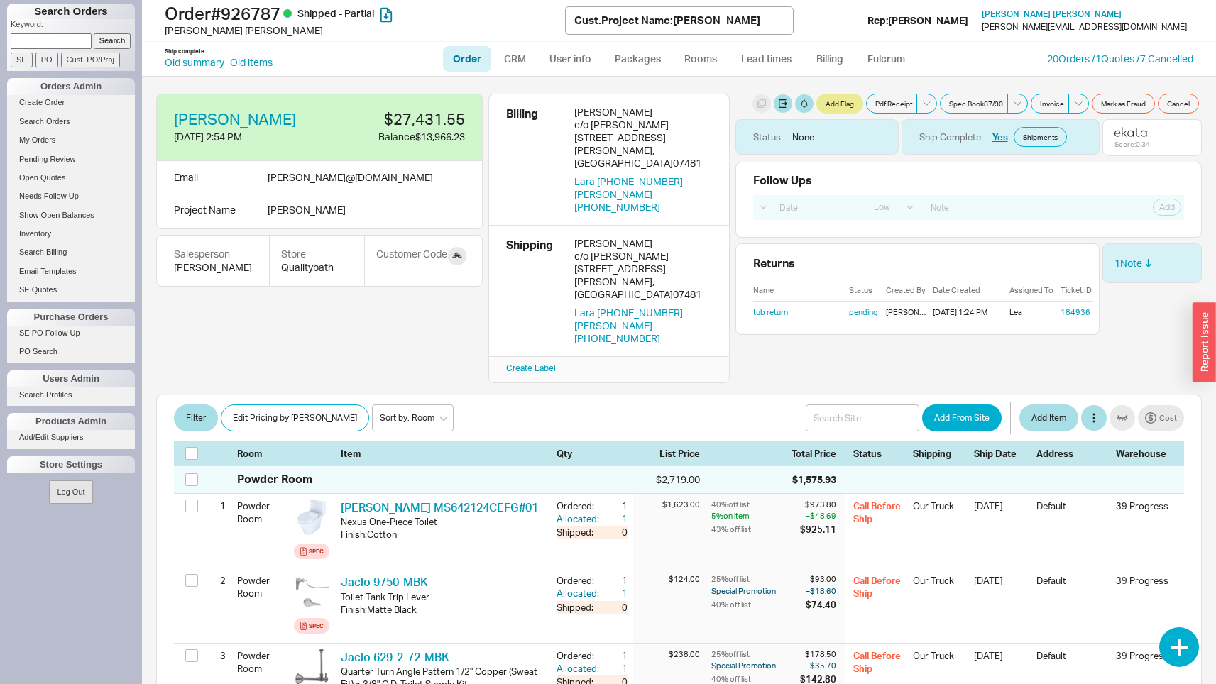
select select "LOW"
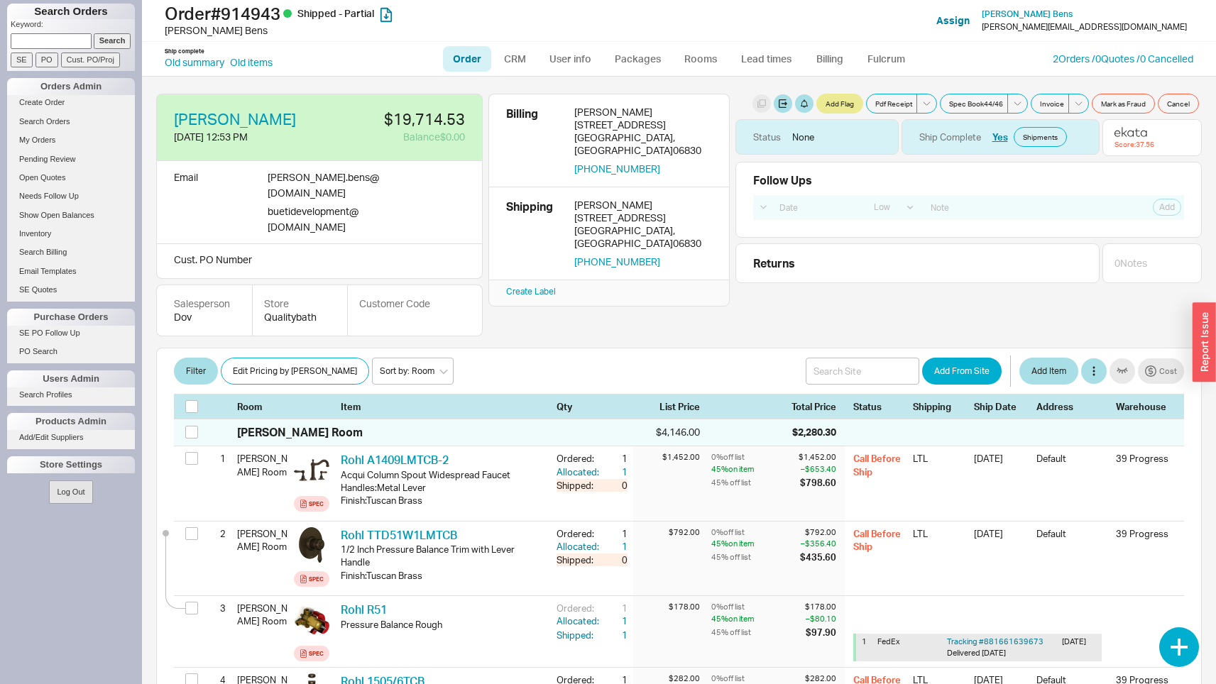
select select "LOW"
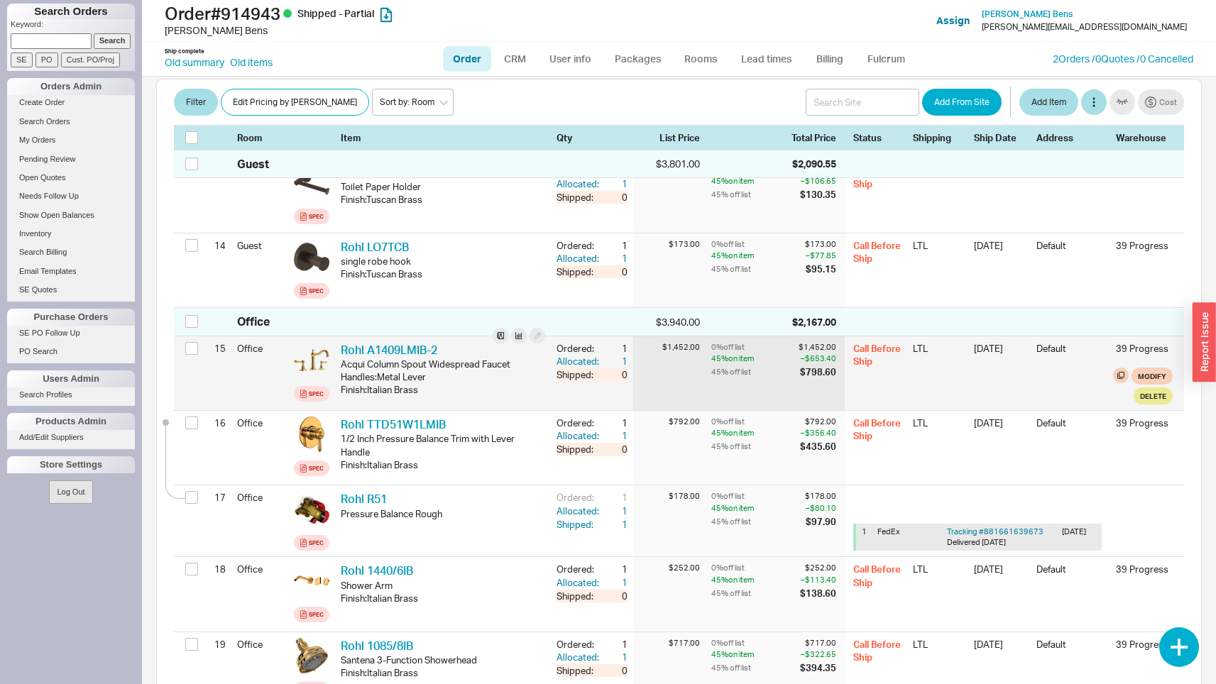
scroll to position [1205, 0]
